Goal: Transaction & Acquisition: Purchase product/service

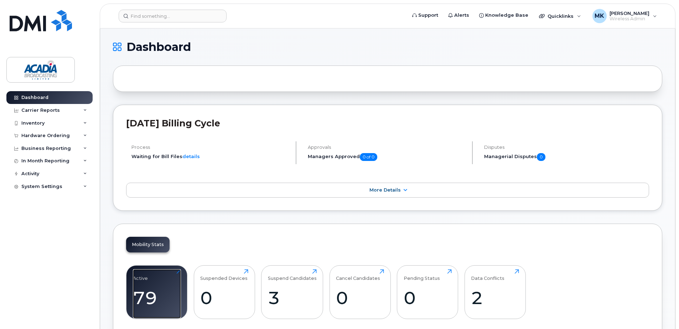
drag, startPoint x: 164, startPoint y: 282, endPoint x: 192, endPoint y: 276, distance: 29.1
click at [164, 282] on div "Active 79 Click to view more" at bounding box center [157, 292] width 48 height 46
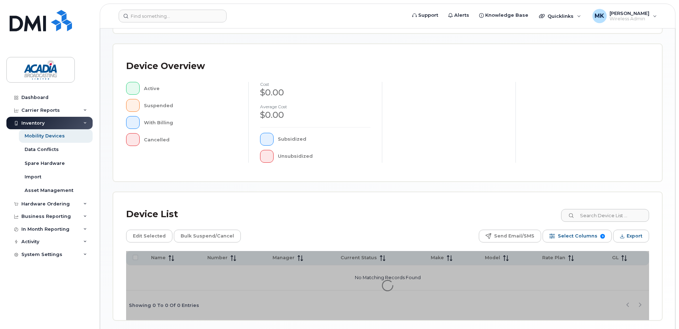
scroll to position [161, 0]
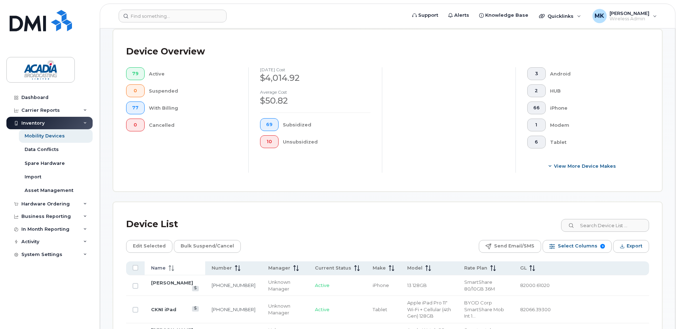
click at [166, 265] on span at bounding box center [170, 268] width 9 height 6
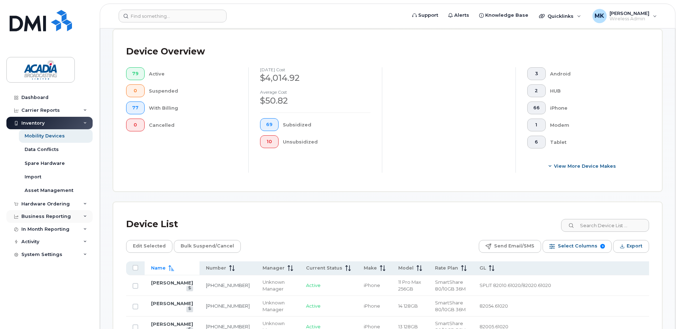
click at [37, 216] on div "Business Reporting" at bounding box center [46, 217] width 50 height 6
click at [48, 209] on div "Hardware Ordering" at bounding box center [49, 204] width 86 height 13
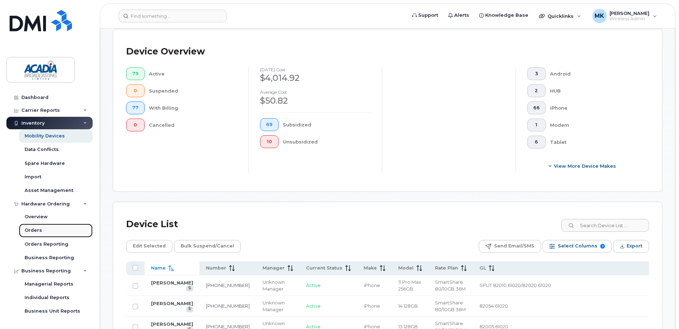
click at [30, 229] on div "Orders" at bounding box center [33, 230] width 17 height 6
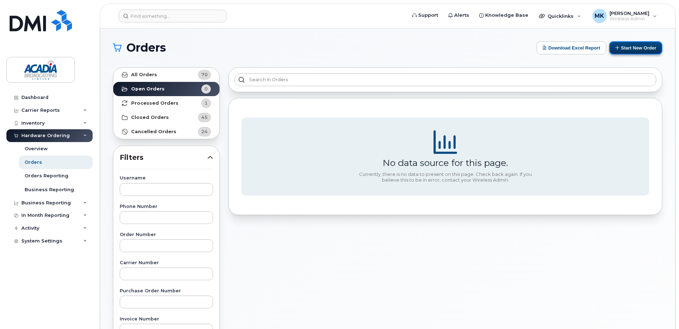
click at [634, 48] on button "Start New Order" at bounding box center [635, 47] width 53 height 13
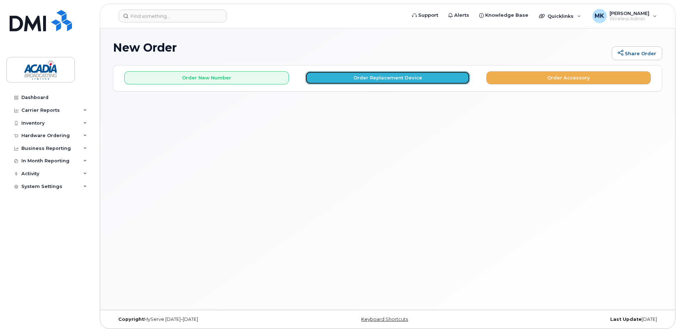
click at [403, 77] on button "Order Replacement Device" at bounding box center [387, 77] width 165 height 13
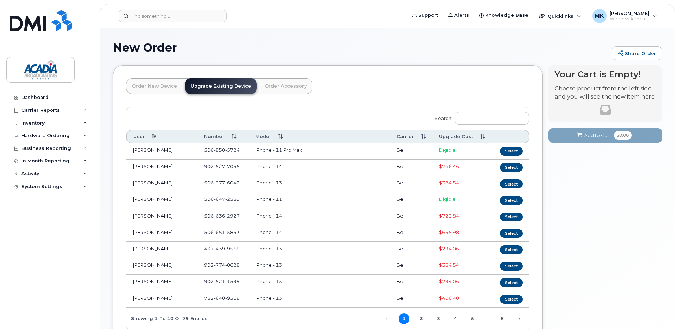
click at [458, 135] on th "Upgrade Cost" at bounding box center [463, 136] width 60 height 13
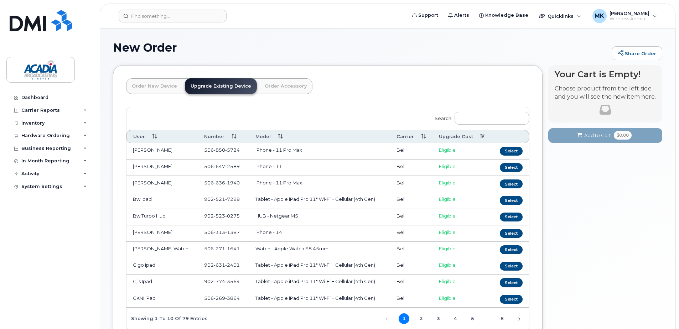
click at [457, 137] on th "Upgrade Cost" at bounding box center [463, 136] width 60 height 13
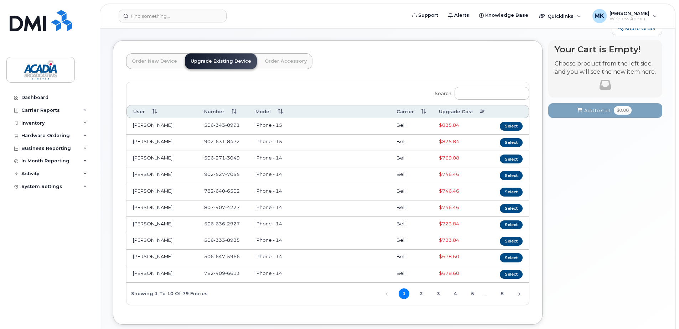
scroll to position [67, 0]
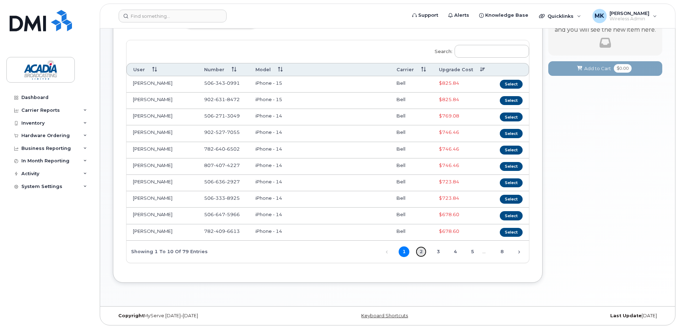
click at [420, 247] on link "2" at bounding box center [421, 252] width 11 height 11
click at [437, 252] on link "3" at bounding box center [438, 252] width 11 height 11
click at [404, 251] on link "1" at bounding box center [404, 252] width 11 height 11
click at [461, 68] on th "Upgrade Cost" at bounding box center [463, 69] width 60 height 13
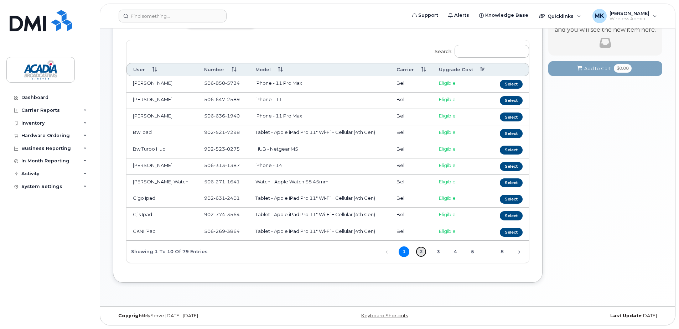
click at [419, 253] on link "2" at bounding box center [421, 252] width 11 height 11
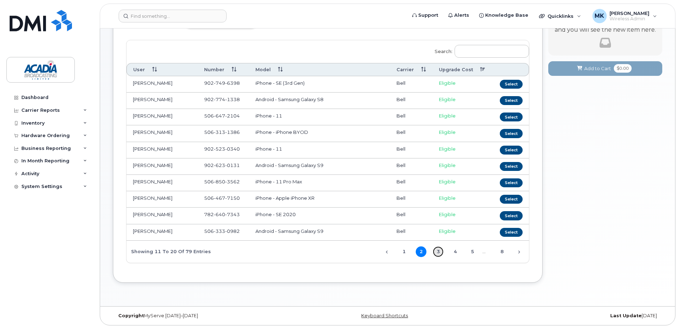
click at [437, 253] on link "3" at bounding box center [438, 252] width 11 height 11
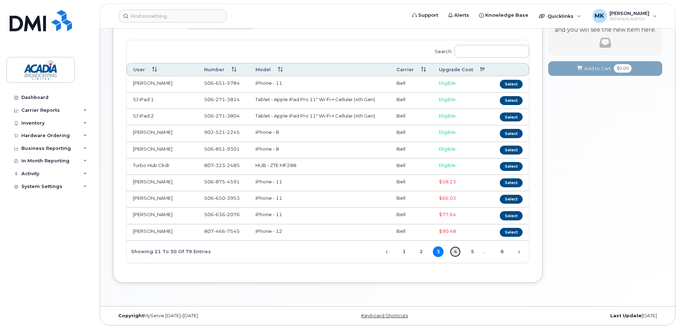
click at [459, 253] on link "4" at bounding box center [455, 252] width 11 height 11
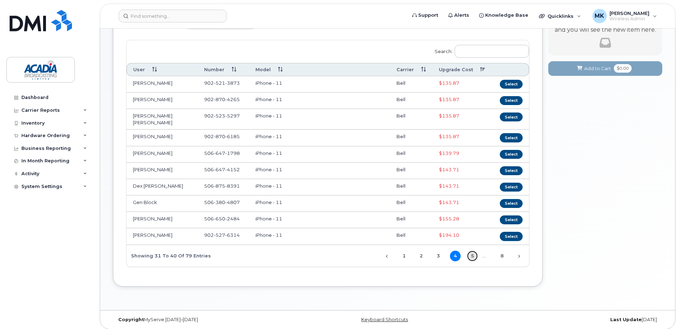
click at [472, 252] on link "5" at bounding box center [472, 256] width 11 height 11
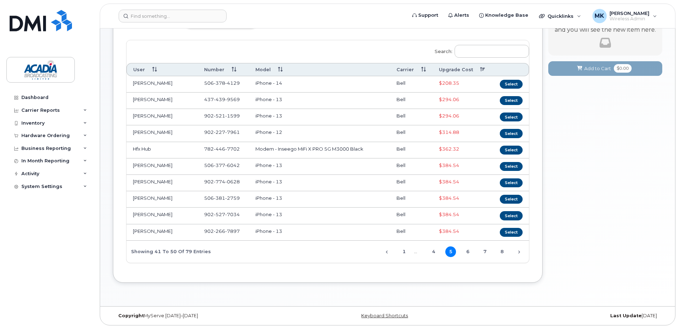
click at [147, 70] on th "User" at bounding box center [162, 69] width 71 height 13
click at [441, 253] on link "3" at bounding box center [438, 252] width 11 height 11
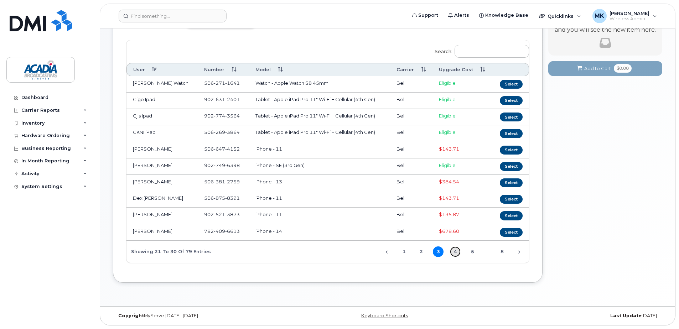
click at [457, 250] on link "4" at bounding box center [455, 252] width 11 height 11
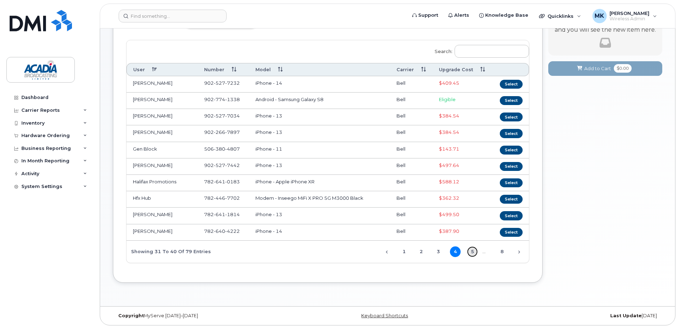
click at [474, 253] on link "5" at bounding box center [472, 252] width 11 height 11
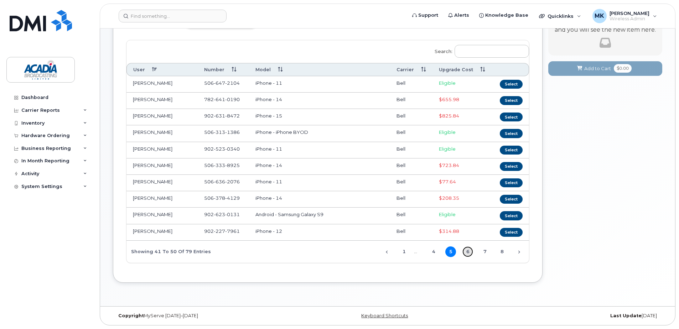
click at [465, 252] on link "6" at bounding box center [468, 252] width 11 height 11
click at [484, 252] on link "7" at bounding box center [485, 252] width 11 height 11
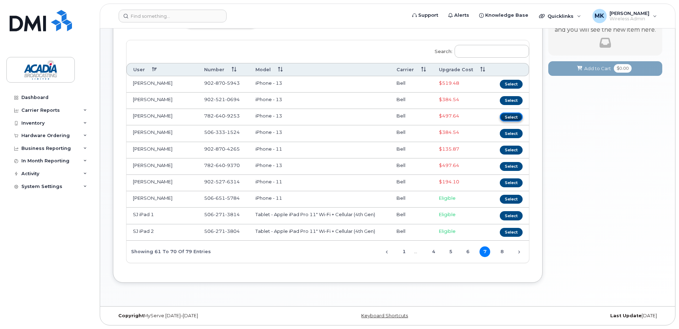
click at [514, 117] on button "Select" at bounding box center [511, 117] width 23 height 9
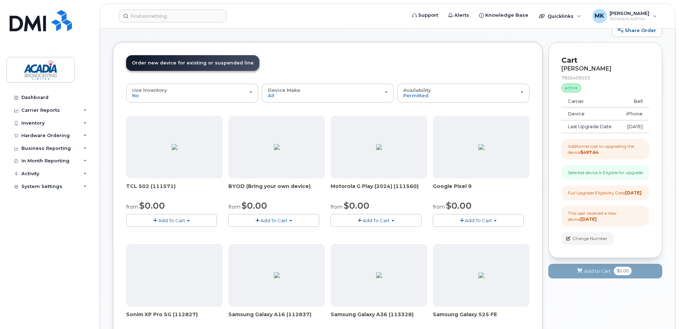
scroll to position [36, 0]
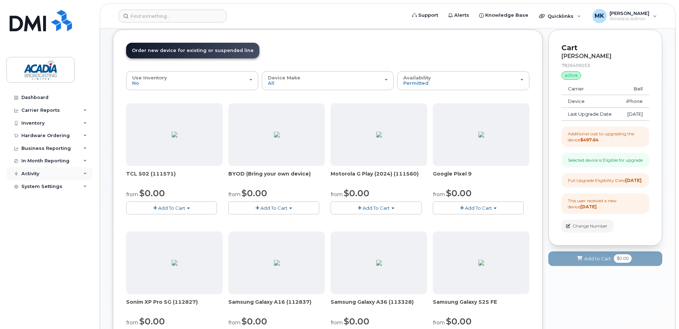
click at [52, 176] on div "Activity" at bounding box center [49, 174] width 86 height 13
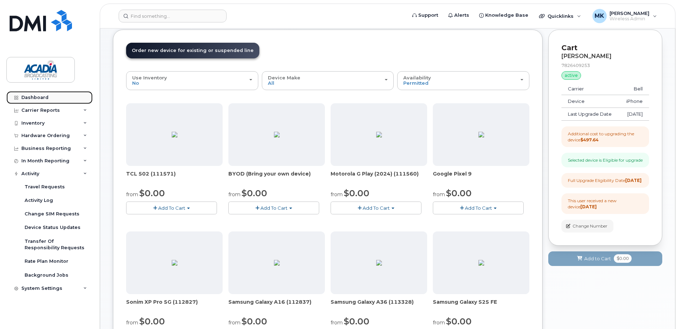
click at [42, 98] on div "Dashboard" at bounding box center [34, 98] width 27 height 6
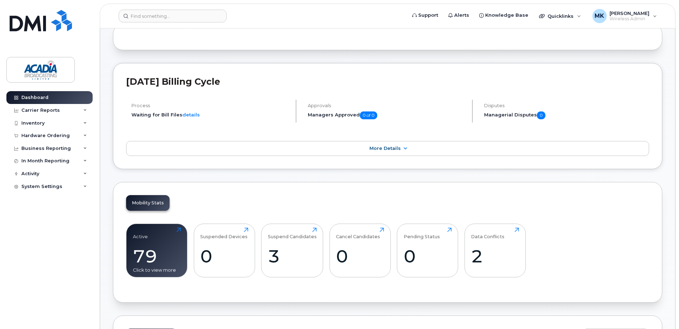
scroll to position [107, 0]
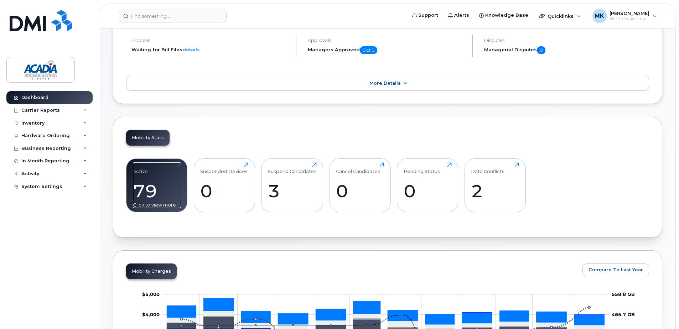
click at [154, 183] on div "79" at bounding box center [157, 191] width 48 height 21
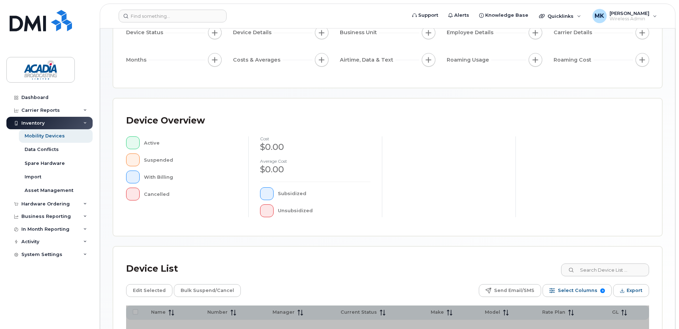
scroll to position [161, 0]
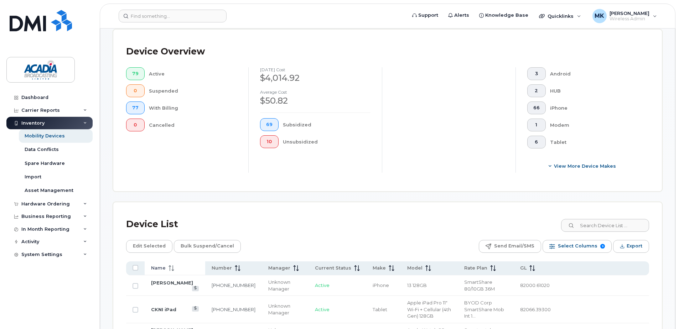
click at [163, 268] on span "Name" at bounding box center [158, 268] width 15 height 6
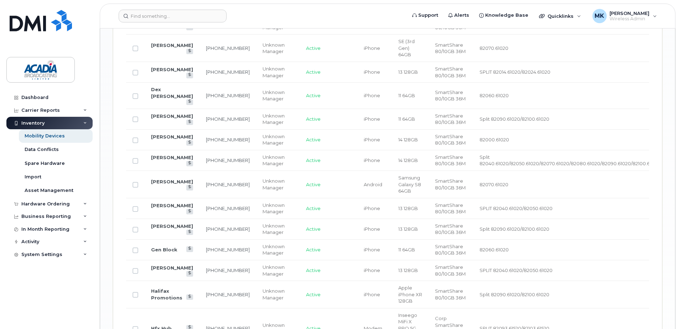
scroll to position [1123, 0]
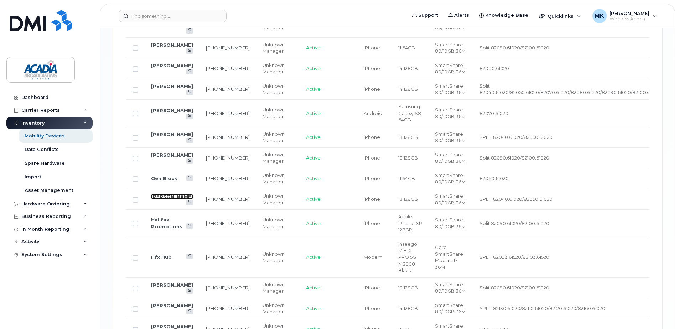
click at [169, 194] on link "[PERSON_NAME]" at bounding box center [172, 197] width 42 height 6
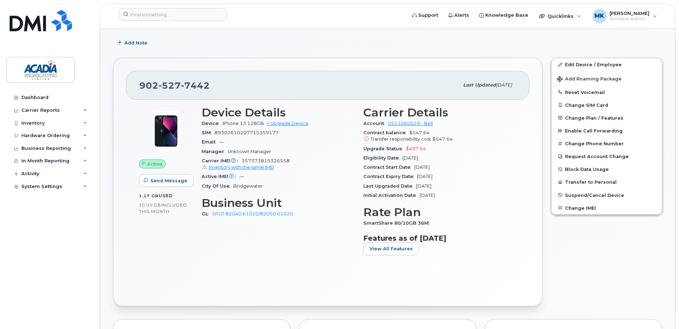
scroll to position [71, 0]
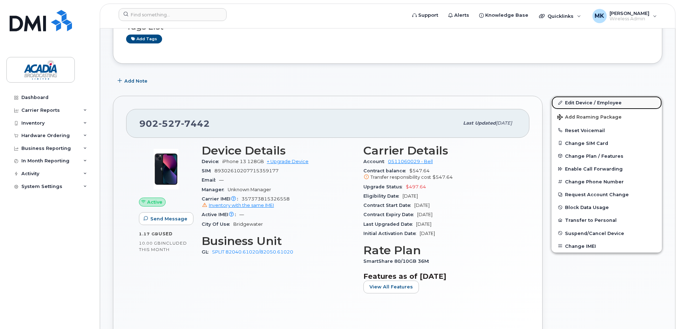
click at [599, 98] on link "Edit Device / Employee" at bounding box center [607, 102] width 110 height 13
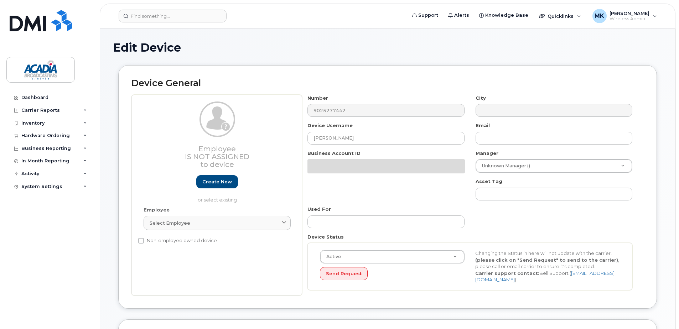
select select "5810511"
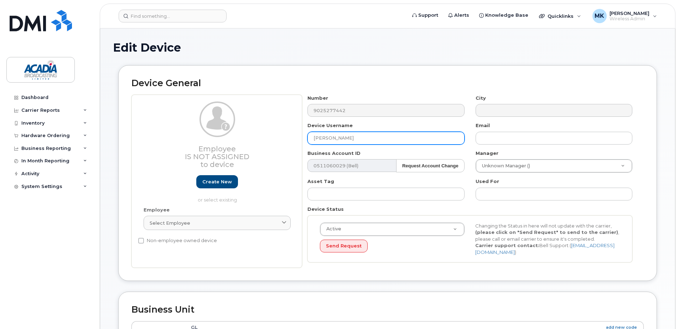
click at [356, 136] on input "[PERSON_NAME]" at bounding box center [386, 138] width 157 height 13
type input "[PERSON_NAME]"
click at [426, 182] on div "Asset Tag" at bounding box center [386, 189] width 168 height 22
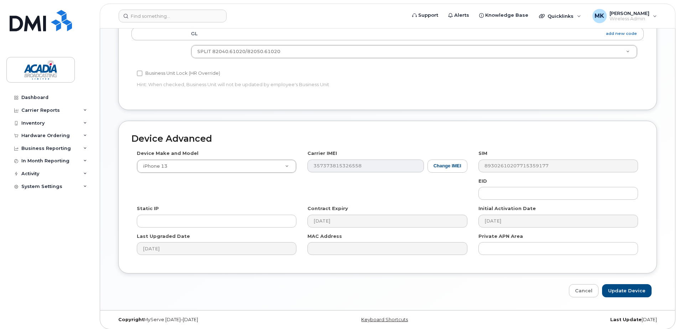
scroll to position [298, 0]
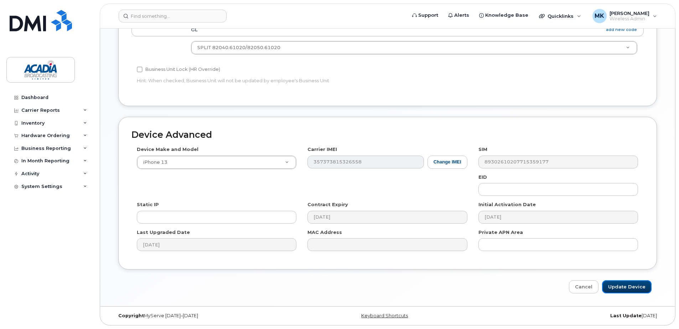
click at [619, 283] on input "Update Device" at bounding box center [627, 287] width 50 height 13
type input "Saving..."
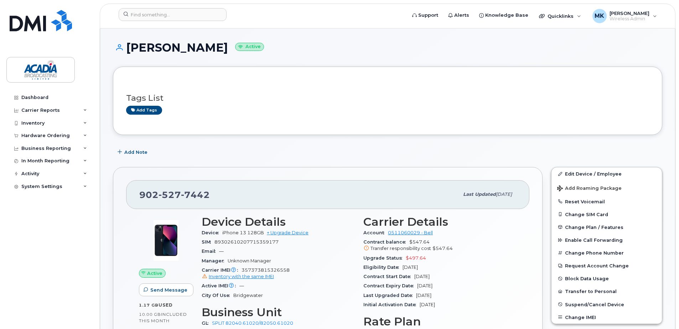
click at [155, 49] on h1 "Emma Blinn Active" at bounding box center [388, 47] width 550 height 12
click at [41, 98] on div "Dashboard" at bounding box center [34, 98] width 27 height 6
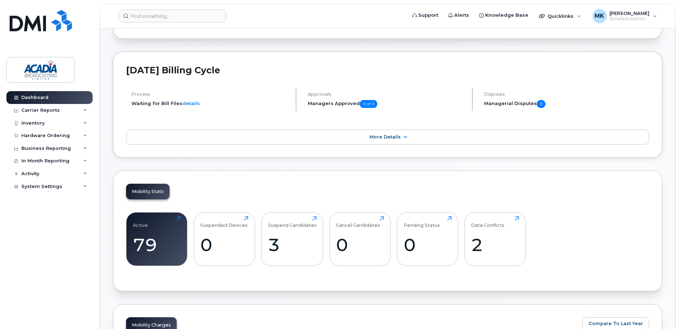
scroll to position [107, 0]
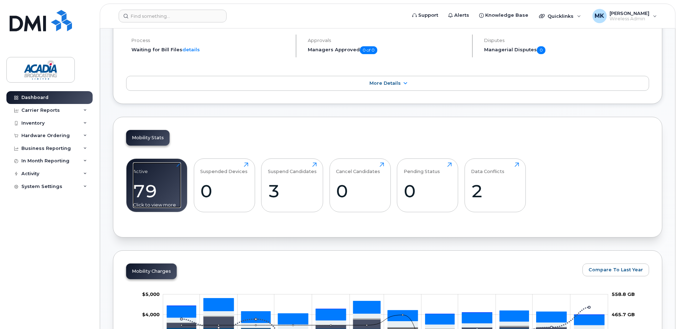
click at [146, 199] on div "79" at bounding box center [157, 191] width 48 height 21
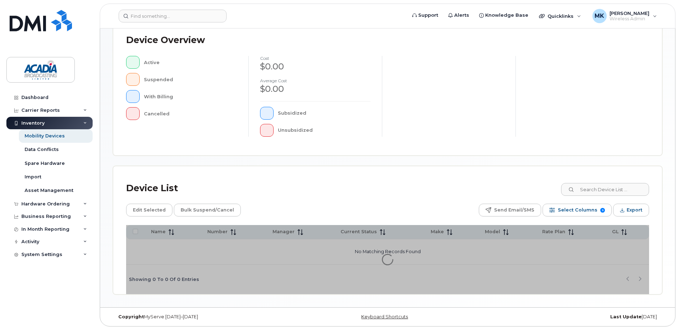
scroll to position [161, 0]
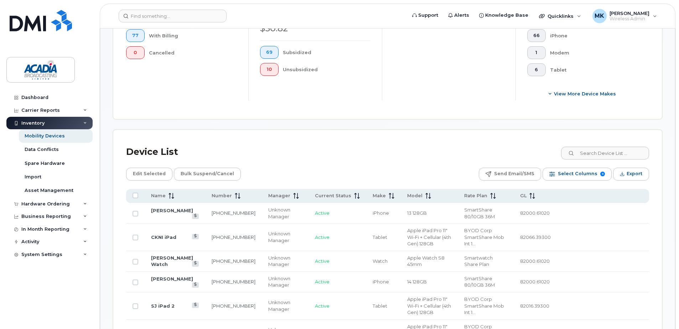
scroll to position [303, 0]
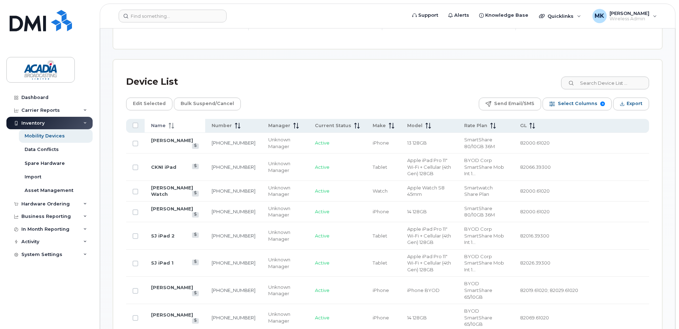
click at [163, 130] on th "Name" at bounding box center [175, 126] width 61 height 14
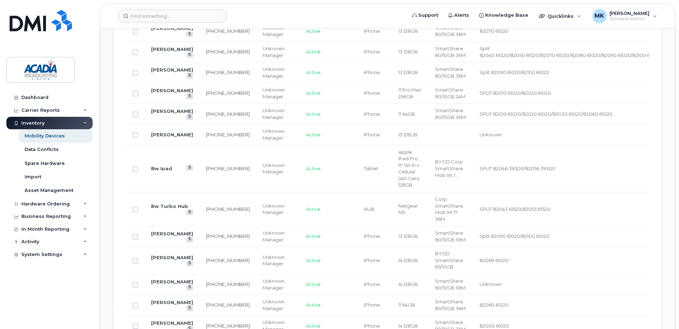
scroll to position [624, 0]
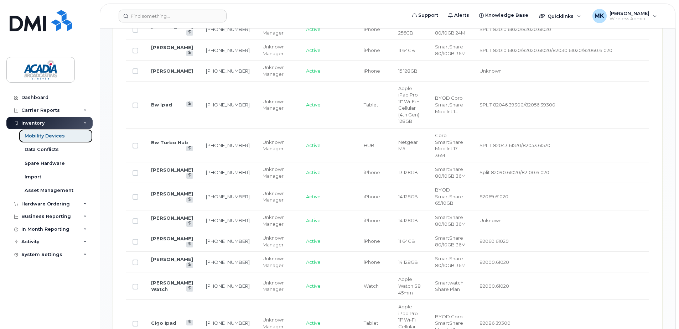
click at [45, 135] on div "Mobility Devices" at bounding box center [45, 136] width 40 height 6
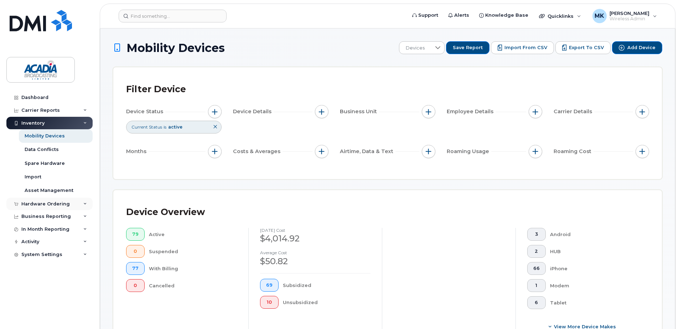
click at [40, 205] on div "Hardware Ordering" at bounding box center [45, 204] width 48 height 6
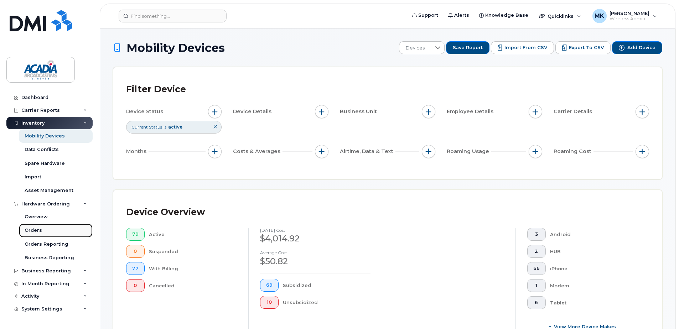
click at [37, 229] on div "Orders" at bounding box center [33, 230] width 17 height 6
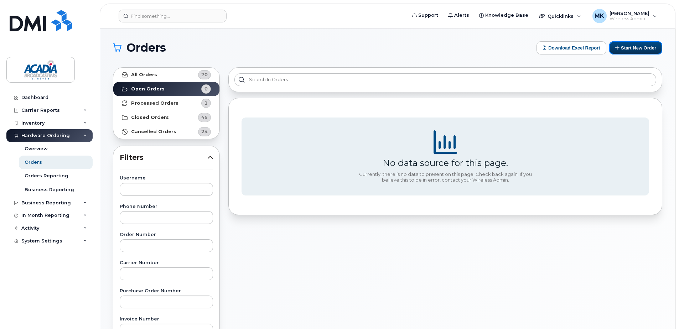
click at [640, 51] on button "Start New Order" at bounding box center [635, 47] width 53 height 13
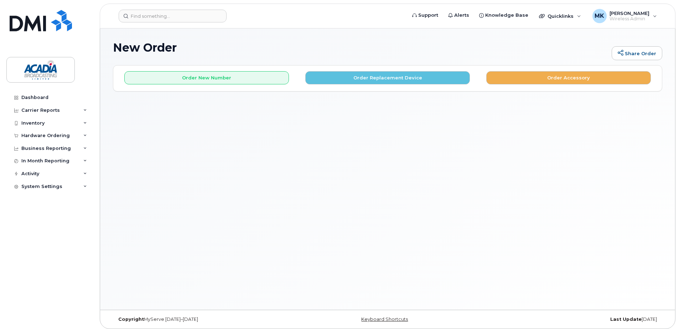
click at [429, 66] on div "Order New Number Order Replacement Device Order Accessory" at bounding box center [387, 75] width 549 height 19
click at [409, 74] on button "Order Replacement Device" at bounding box center [387, 77] width 165 height 13
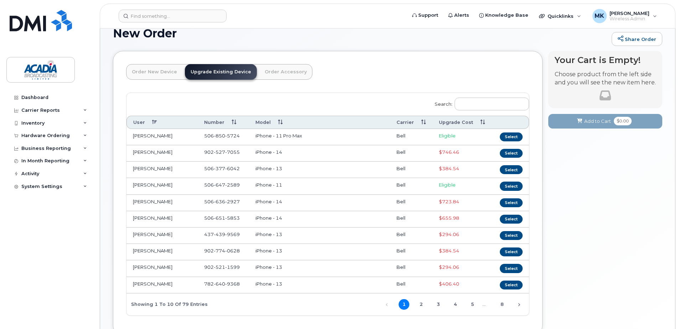
scroll to position [36, 0]
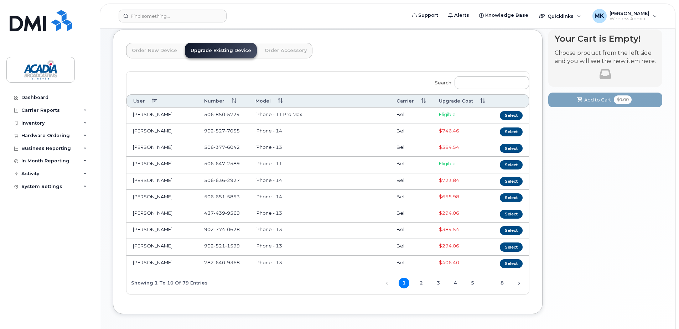
click at [456, 102] on th "Upgrade Cost" at bounding box center [463, 100] width 60 height 13
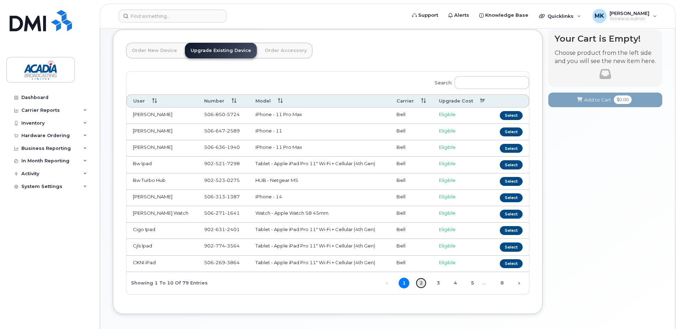
click at [421, 282] on link "2" at bounding box center [421, 283] width 11 height 11
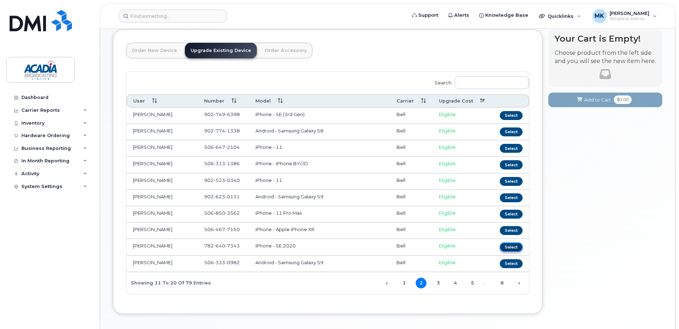
click at [506, 246] on button "Select" at bounding box center [511, 247] width 23 height 9
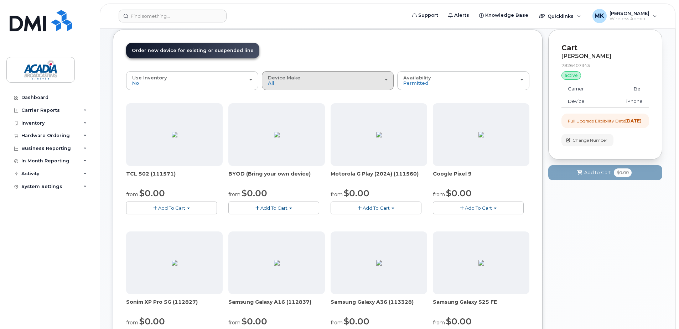
click at [325, 79] on div "Device Make All Android iPhone Tablet" at bounding box center [328, 80] width 120 height 11
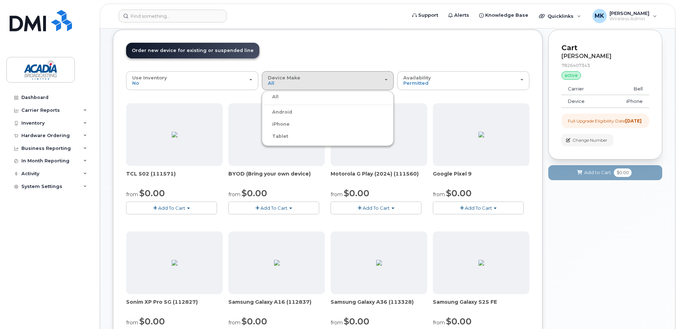
click at [283, 124] on label "iPhone" at bounding box center [277, 124] width 26 height 9
click at [0, 0] on input "iPhone" at bounding box center [0, 0] width 0 height 0
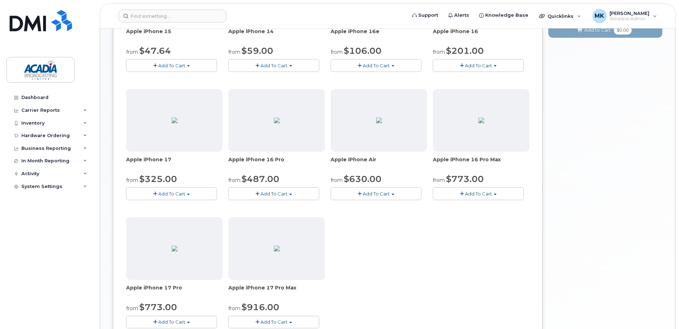
scroll to position [250, 0]
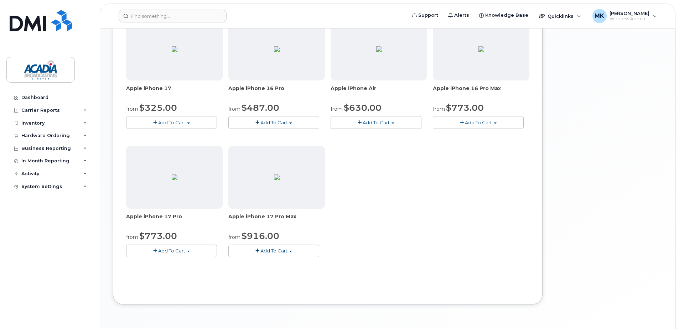
click at [283, 253] on span "Add To Cart" at bounding box center [274, 251] width 27 height 6
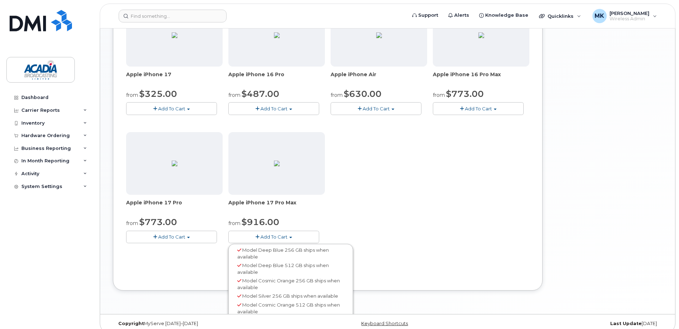
scroll to position [271, 0]
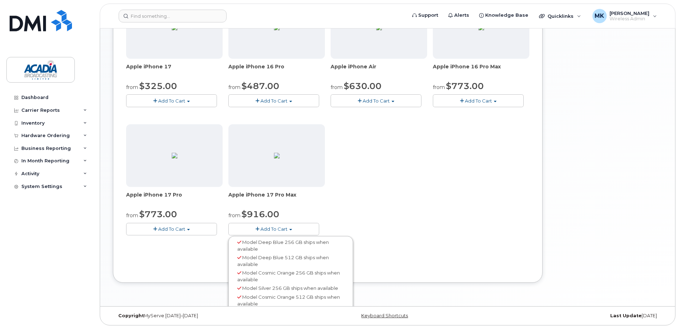
click at [179, 230] on span "Add To Cart" at bounding box center [171, 229] width 27 height 6
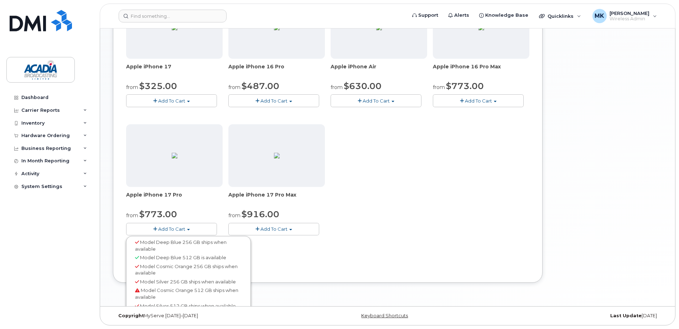
click at [333, 243] on div "Apple iPhone 15 from $47.64 Add To Cart Model Black 128 GB is available $873.72…" at bounding box center [327, 57] width 403 height 379
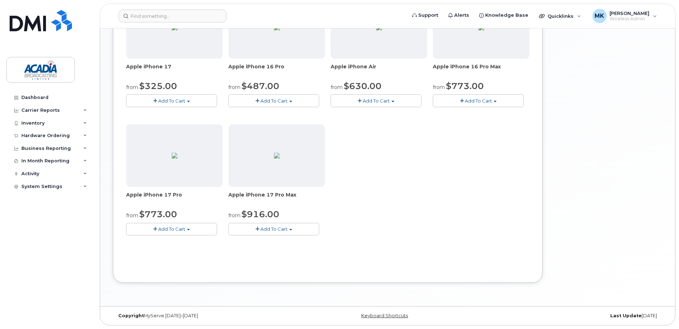
click at [279, 232] on button "Add To Cart" at bounding box center [273, 229] width 91 height 12
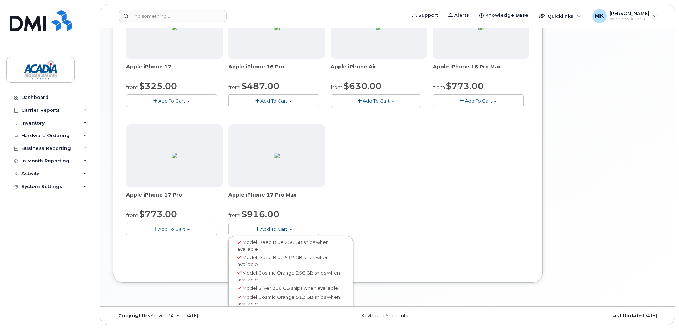
click at [361, 251] on div "Use Inventory No No Yes Device Make All Android iPhone Tablet All Android iPhon…" at bounding box center [327, 53] width 403 height 434
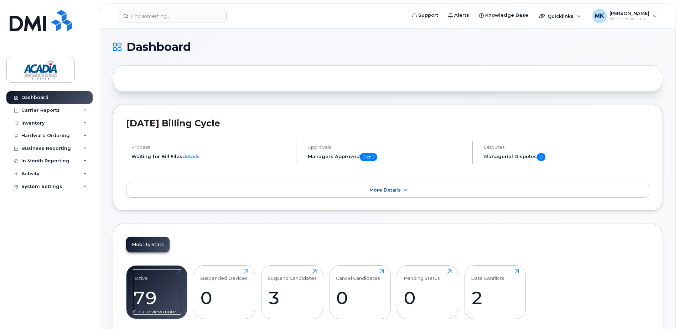
drag, startPoint x: 138, startPoint y: 277, endPoint x: 144, endPoint y: 274, distance: 6.1
click at [138, 277] on div "Active" at bounding box center [140, 275] width 15 height 12
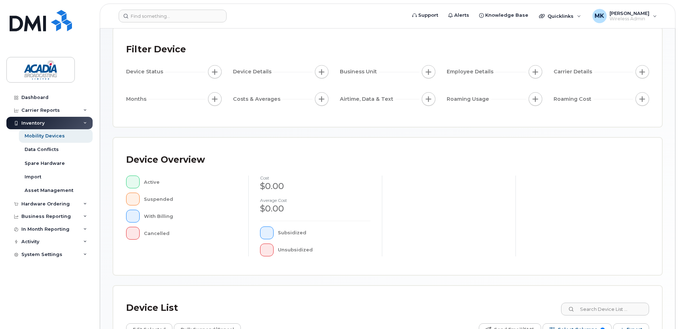
scroll to position [143, 0]
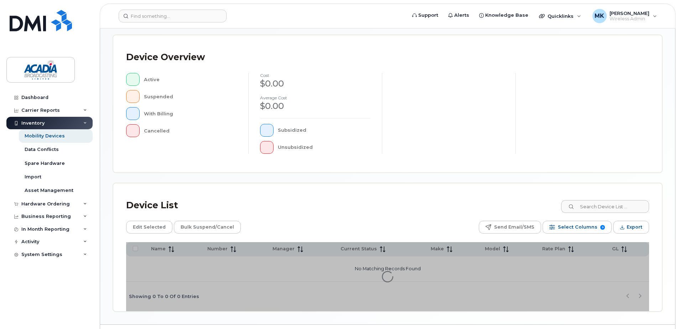
click at [610, 198] on div "Device List" at bounding box center [387, 205] width 523 height 19
click at [611, 201] on input at bounding box center [605, 206] width 89 height 13
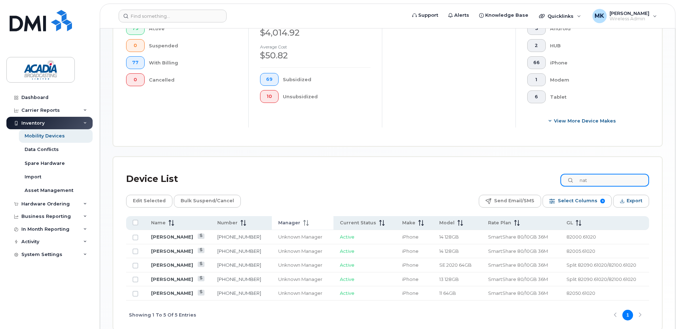
scroll to position [243, 0]
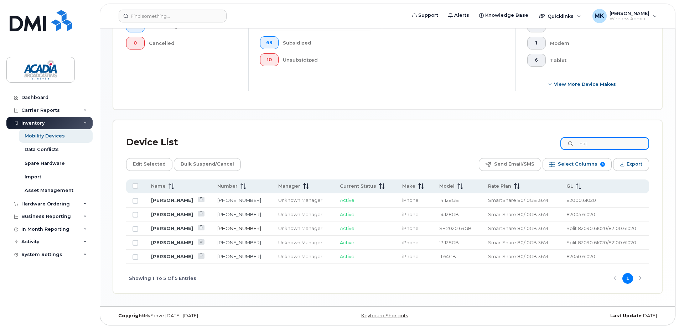
type input "nat"
drag, startPoint x: 250, startPoint y: 229, endPoint x: 225, endPoint y: 230, distance: 25.3
click at [225, 230] on td "[PHONE_NUMBER]" at bounding box center [241, 229] width 61 height 14
copy link "[PHONE_NUMBER]"
